Goal: Connect with others: Connect with others

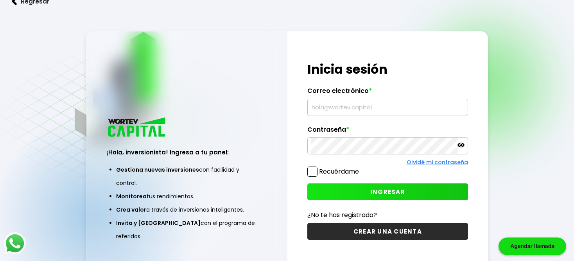
type input "[EMAIL_ADDRESS][DOMAIN_NAME]"
click at [344, 168] on label "Recuérdame" at bounding box center [339, 171] width 40 height 9
click at [361, 167] on input "Recuérdame" at bounding box center [361, 167] width 0 height 0
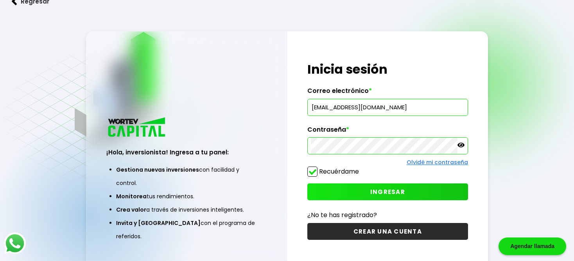
click at [361, 187] on button "INGRESAR" at bounding box center [387, 191] width 160 height 17
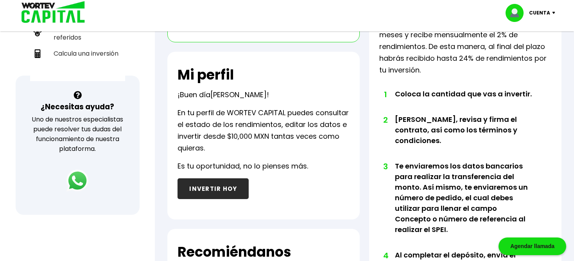
scroll to position [225, 0]
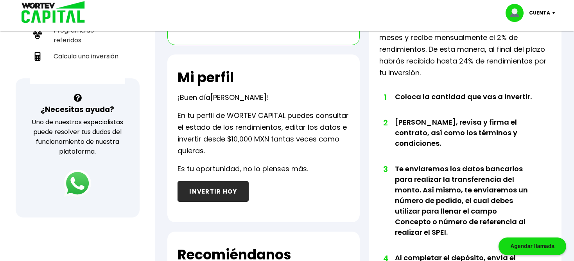
click at [80, 178] on img at bounding box center [77, 182] width 27 height 27
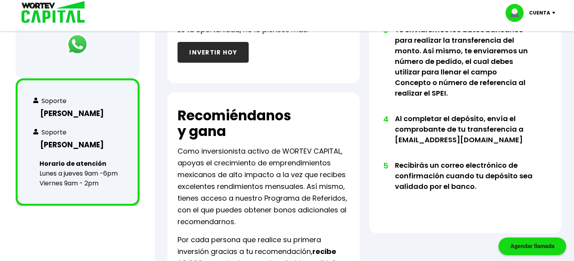
scroll to position [363, 0]
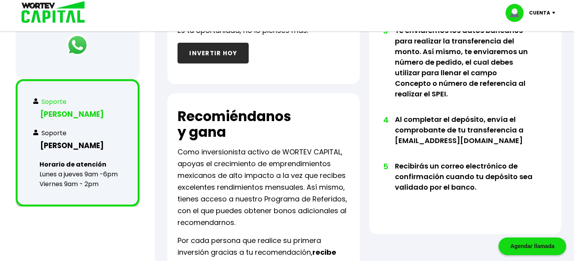
click at [68, 111] on h3 "[PERSON_NAME]" at bounding box center [77, 113] width 89 height 11
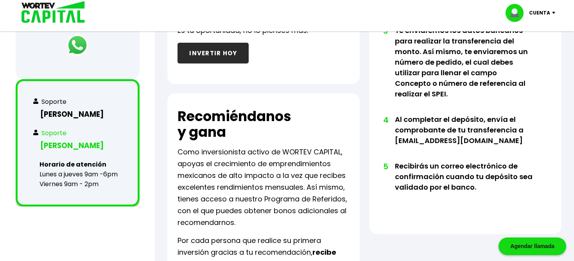
click at [71, 140] on h3 "[PERSON_NAME]" at bounding box center [77, 145] width 89 height 11
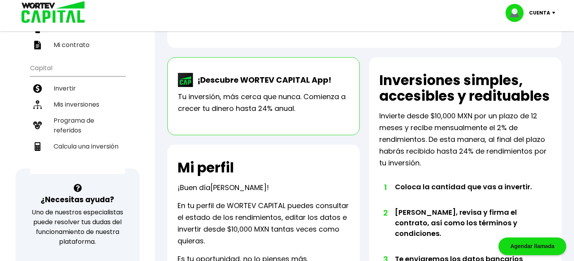
click at [62, 18] on img at bounding box center [50, 12] width 75 height 25
